Goal: Use online tool/utility: Utilize a website feature to perform a specific function

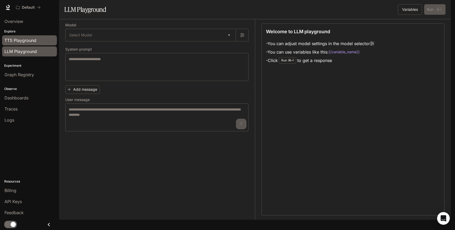
click at [27, 39] on span "TTS Playground" at bounding box center [20, 40] width 32 height 6
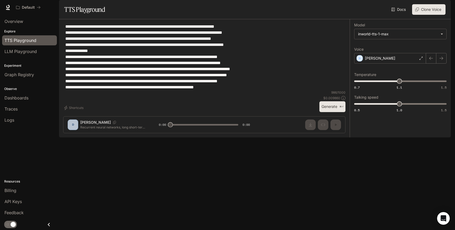
click at [246, 90] on div "**********" at bounding box center [204, 56] width 282 height 67
click at [222, 90] on textarea "**********" at bounding box center [204, 56] width 278 height 67
drag, startPoint x: 237, startPoint y: 101, endPoint x: 70, endPoint y: 42, distance: 177.5
click at [70, 42] on textarea "**********" at bounding box center [204, 56] width 278 height 67
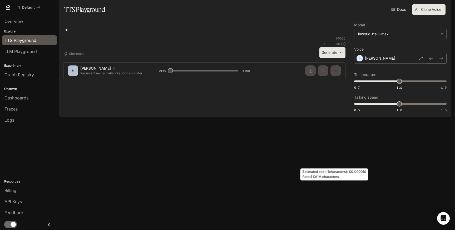
type textarea "*"
drag, startPoint x: 338, startPoint y: 187, endPoint x: 324, endPoint y: 187, distance: 13.7
click at [324, 46] on p "$ 0.000010" at bounding box center [331, 44] width 17 height 4
copy p "$ 0.00001"
click at [375, 117] on div "**********" at bounding box center [400, 68] width 101 height 98
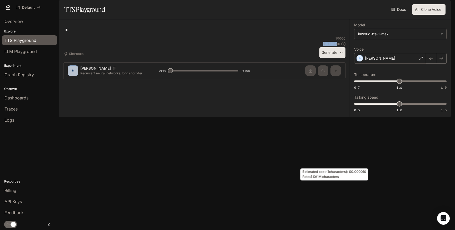
drag, startPoint x: 337, startPoint y: 186, endPoint x: 324, endPoint y: 187, distance: 13.2
click at [324, 46] on p "$ 0.000010" at bounding box center [331, 44] width 17 height 4
drag, startPoint x: 339, startPoint y: 186, endPoint x: 326, endPoint y: 186, distance: 12.6
click at [326, 46] on p "$ 0.000010" at bounding box center [331, 44] width 17 height 4
copy p "0.00001"
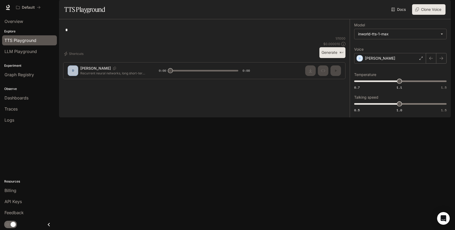
click at [313, 36] on div "* * ​" at bounding box center [204, 29] width 282 height 13
drag, startPoint x: 339, startPoint y: 186, endPoint x: 324, endPoint y: 186, distance: 14.7
click at [324, 46] on p "$ 0.000010" at bounding box center [331, 44] width 17 height 4
copy p "$ 0.000010"
click at [333, 46] on p "$ 0.000010" at bounding box center [331, 44] width 17 height 4
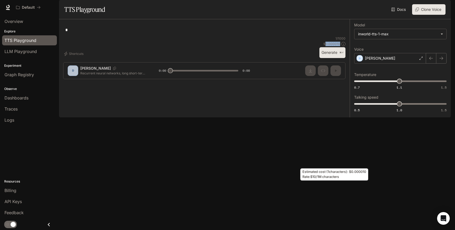
drag, startPoint x: 337, startPoint y: 186, endPoint x: 329, endPoint y: 187, distance: 8.3
click at [329, 46] on p "$ 0.000010" at bounding box center [331, 44] width 17 height 4
